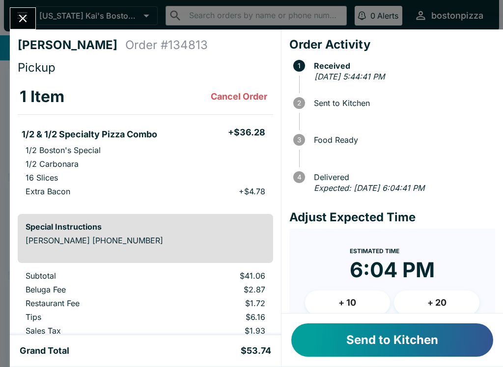
click at [424, 343] on button "Send to Kitchen" at bounding box center [392, 340] width 202 height 33
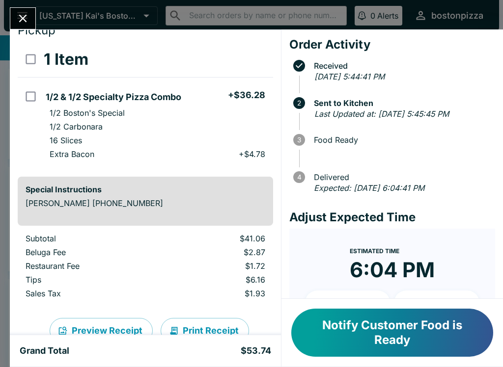
scroll to position [40, 0]
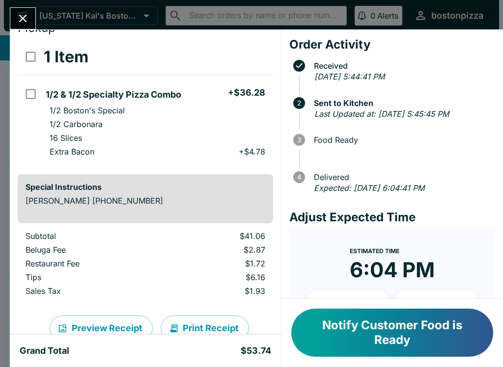
click at [43, 21] on div "[PERSON_NAME] Order # 134813 Pickup 1 Item 1/2 & 1/2 Specialty Pizza Combo + $3…" at bounding box center [251, 183] width 503 height 367
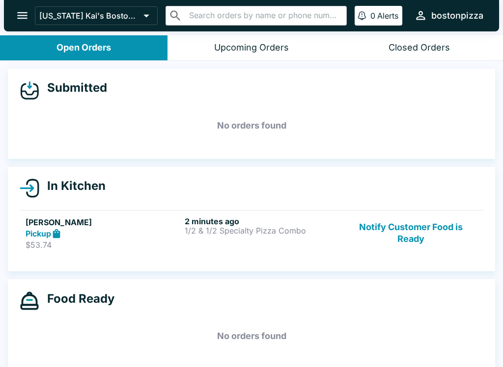
click at [210, 235] on div "2 minutes ago 1/2 & 1/2 Specialty Pizza Combo" at bounding box center [262, 234] width 155 height 34
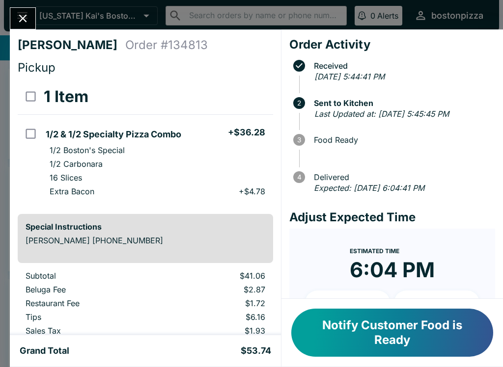
click at [23, 18] on icon "Close" at bounding box center [23, 19] width 8 height 8
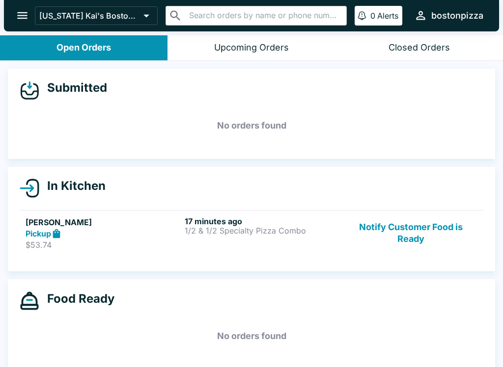
click at [390, 228] on button "Notify Customer Food is Ready" at bounding box center [410, 234] width 133 height 34
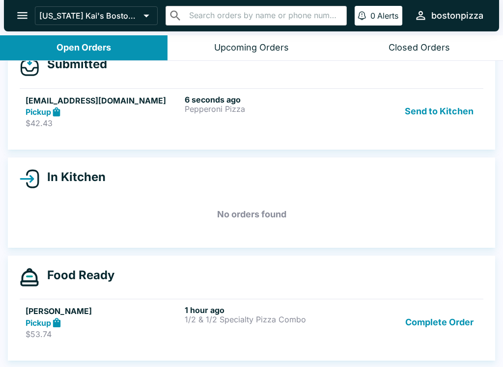
scroll to position [24, 0]
click at [99, 121] on p "$42.43" at bounding box center [103, 123] width 155 height 10
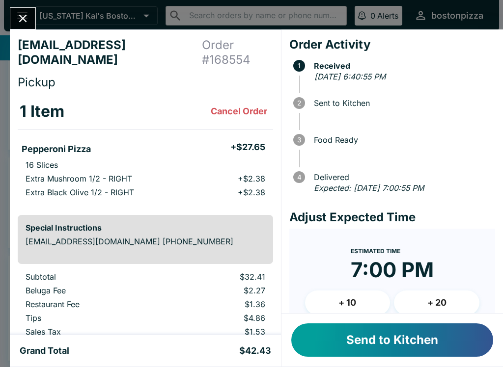
click at [335, 304] on button "+ 10" at bounding box center [347, 303] width 85 height 25
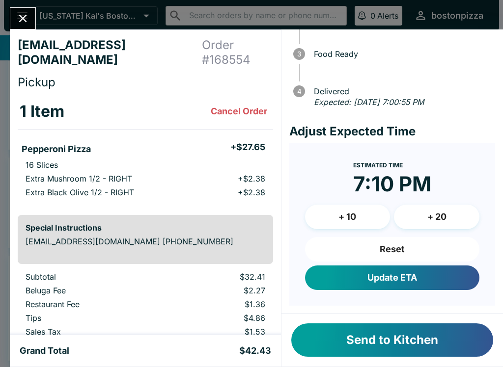
scroll to position [85, 0]
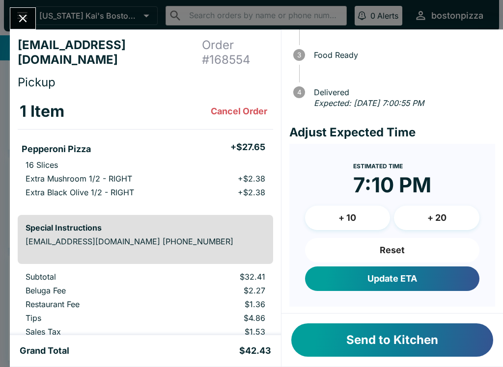
click at [349, 275] on button "Update ETA" at bounding box center [392, 279] width 174 height 25
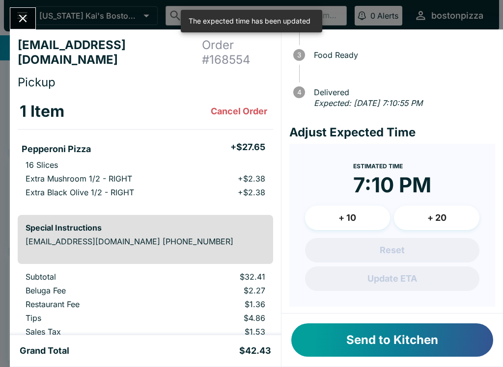
click at [382, 337] on button "Send to Kitchen" at bounding box center [392, 340] width 202 height 33
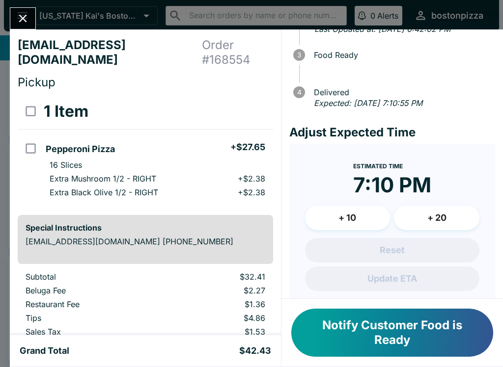
scroll to position [0, 0]
click at [28, 9] on button "Close" at bounding box center [22, 18] width 25 height 21
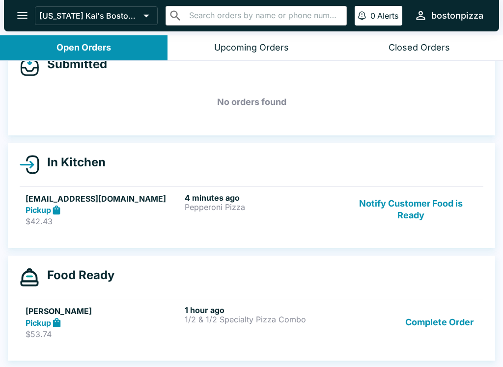
click at [425, 320] on button "Complete Order" at bounding box center [439, 323] width 76 height 34
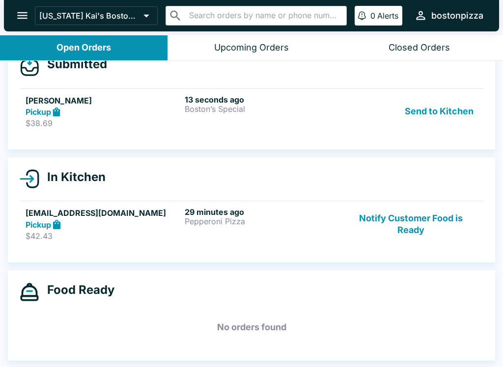
scroll to position [24, 0]
click at [137, 120] on p "$38.69" at bounding box center [103, 123] width 155 height 10
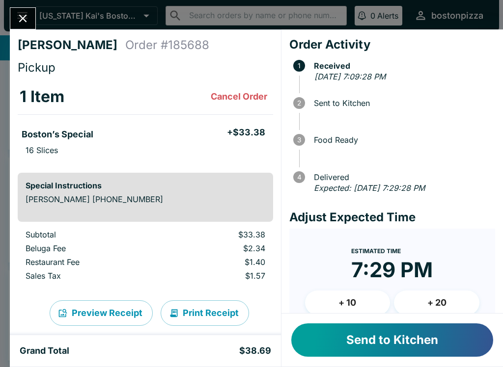
click at [344, 346] on button "Send to Kitchen" at bounding box center [392, 340] width 202 height 33
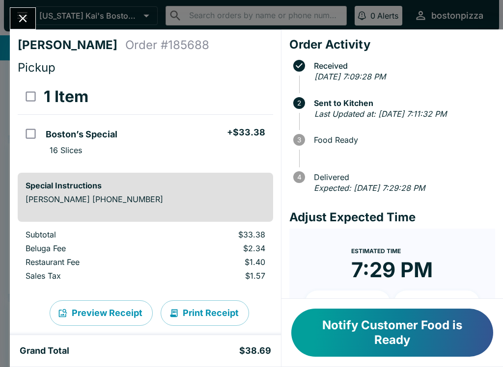
click at [13, 14] on button "Close" at bounding box center [22, 18] width 25 height 21
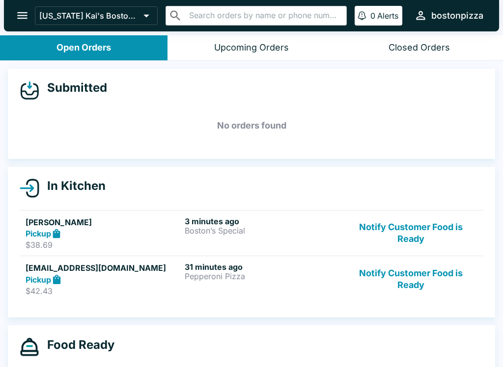
click at [400, 224] on button "Notify Customer Food is Ready" at bounding box center [410, 234] width 133 height 34
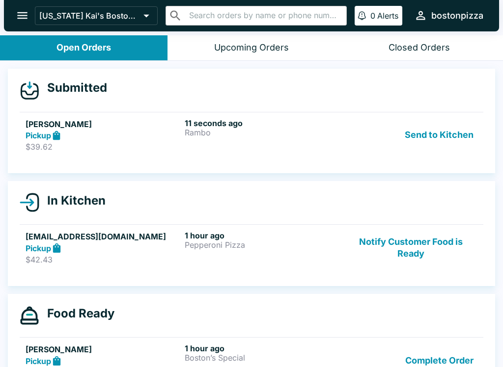
click at [235, 156] on link "[PERSON_NAME] Pickup $39.62 11 seconds ago Rambo Send to Kitchen" at bounding box center [252, 135] width 464 height 46
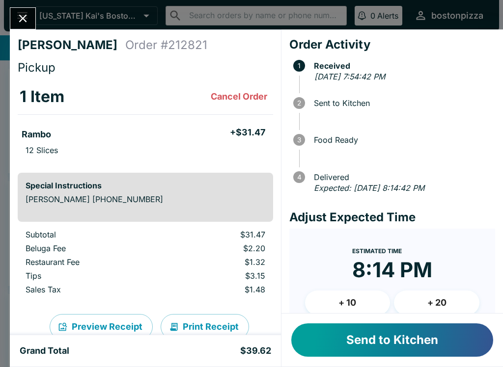
click at [341, 341] on button "Send to Kitchen" at bounding box center [392, 340] width 202 height 33
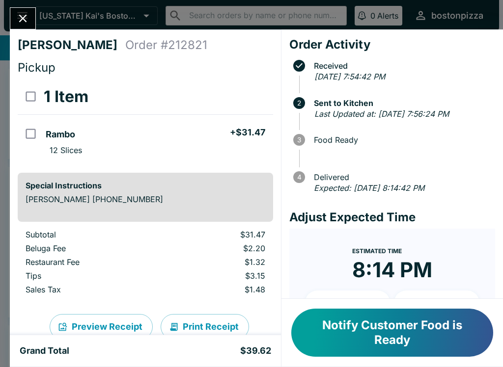
click at [25, 9] on button "Close" at bounding box center [22, 18] width 25 height 21
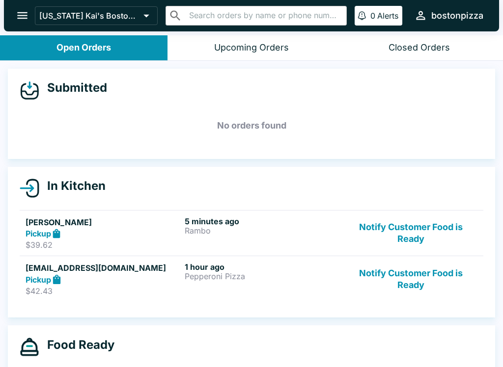
click at [369, 229] on button "Notify Customer Food is Ready" at bounding box center [410, 234] width 133 height 34
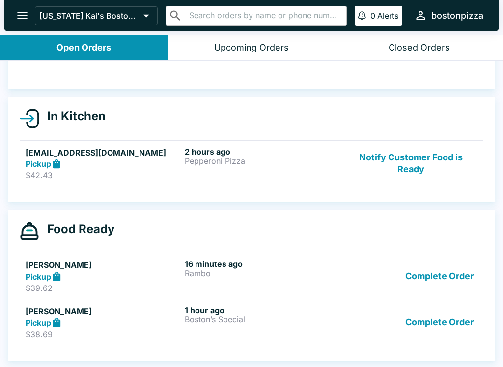
click at [456, 282] on button "Complete Order" at bounding box center [439, 276] width 76 height 34
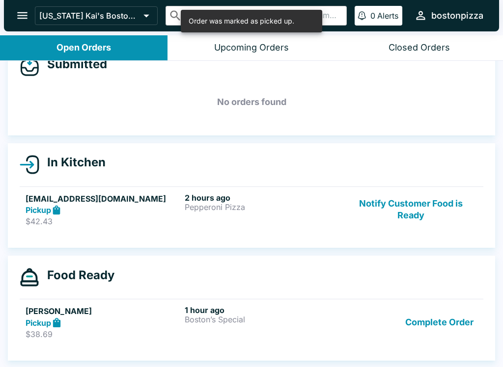
click at [447, 319] on button "Complete Order" at bounding box center [439, 323] width 76 height 34
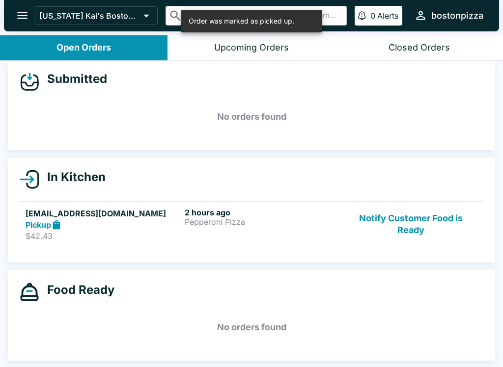
click at [426, 227] on button "Notify Customer Food is Ready" at bounding box center [410, 225] width 133 height 34
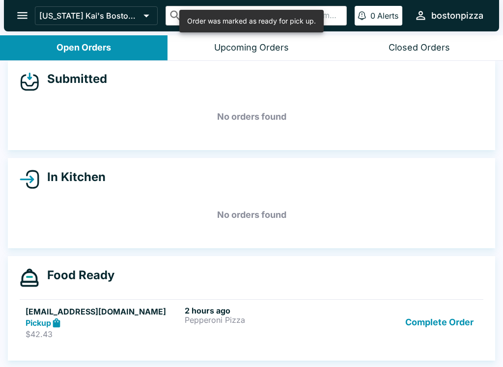
click at [445, 328] on button "Complete Order" at bounding box center [439, 323] width 76 height 34
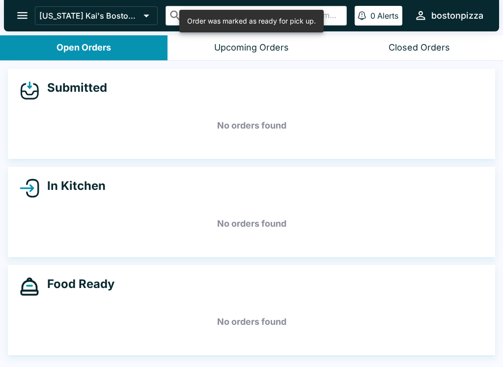
scroll to position [0, 0]
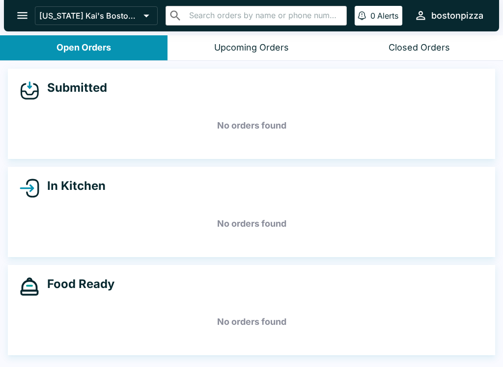
click at [21, 17] on icon "open drawer" at bounding box center [22, 15] width 13 height 13
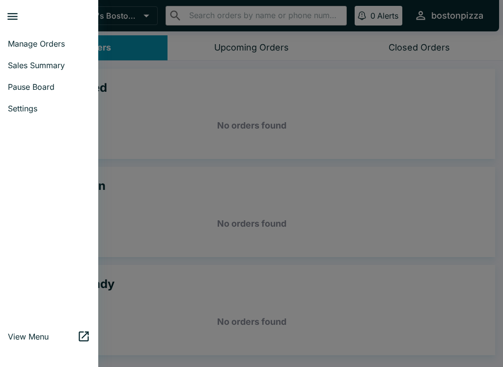
click at [48, 67] on span "Sales Summary" at bounding box center [49, 65] width 83 height 10
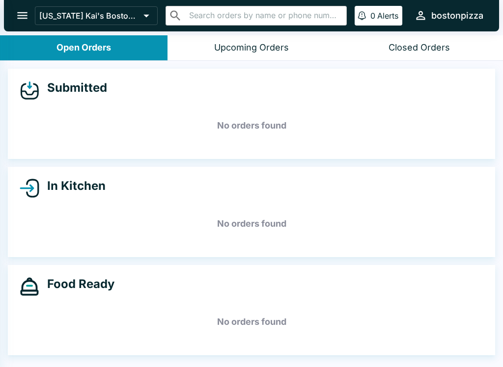
select select "03:00"
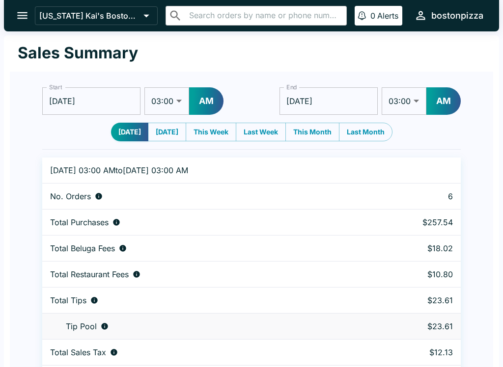
scroll to position [30, 0]
